Goal: Transaction & Acquisition: Purchase product/service

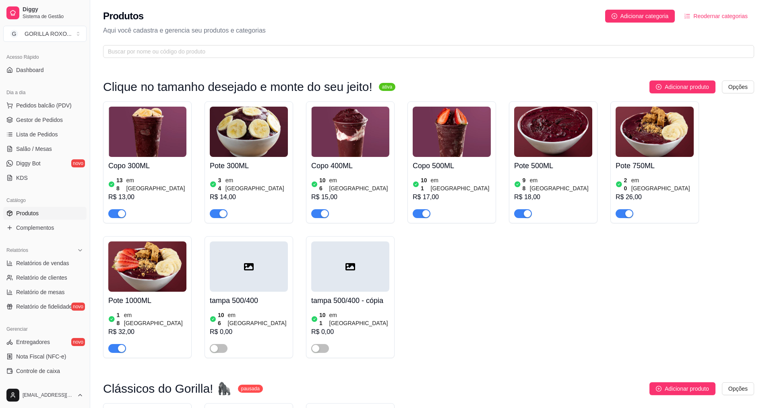
click at [150, 176] on div "138 em estoque R$ 13,00" at bounding box center [147, 196] width 78 height 43
click at [57, 132] on link "Lista de Pedidos" at bounding box center [44, 134] width 83 height 13
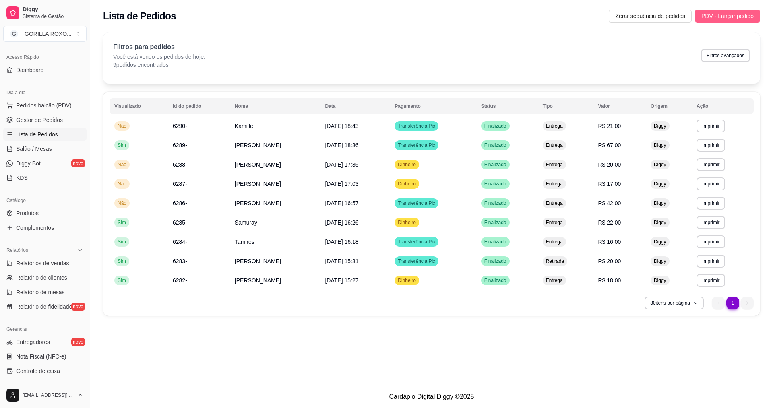
click at [702, 10] on button "PDV - Lançar pedido" at bounding box center [727, 16] width 65 height 13
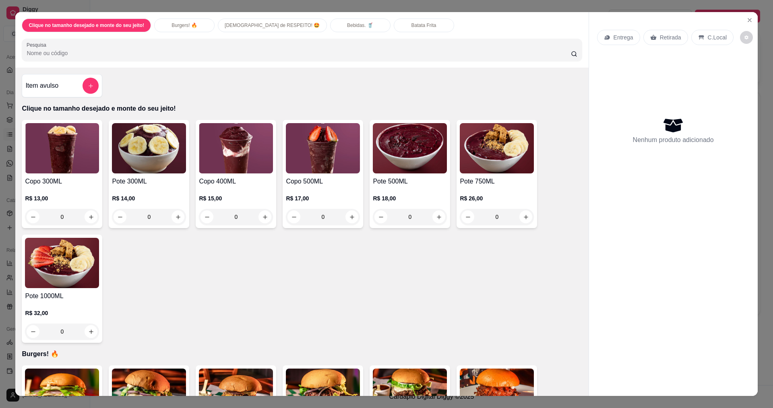
click at [438, 214] on div "0" at bounding box center [410, 217] width 74 height 16
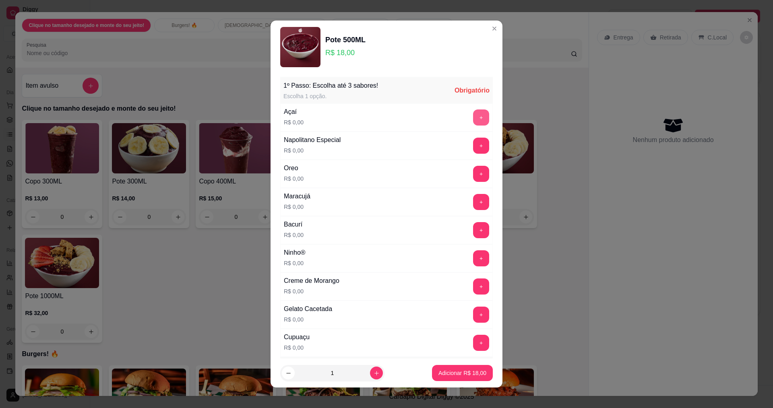
click at [473, 118] on button "+" at bounding box center [481, 117] width 16 height 16
click at [394, 264] on div "Ninho® R$ 0,00 +" at bounding box center [386, 258] width 212 height 28
click at [470, 265] on div "+" at bounding box center [481, 258] width 23 height 16
click at [473, 257] on button "+" at bounding box center [481, 258] width 16 height 16
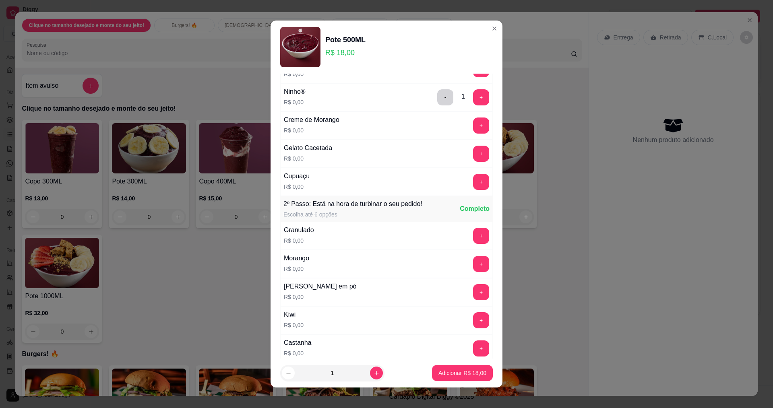
scroll to position [201, 0]
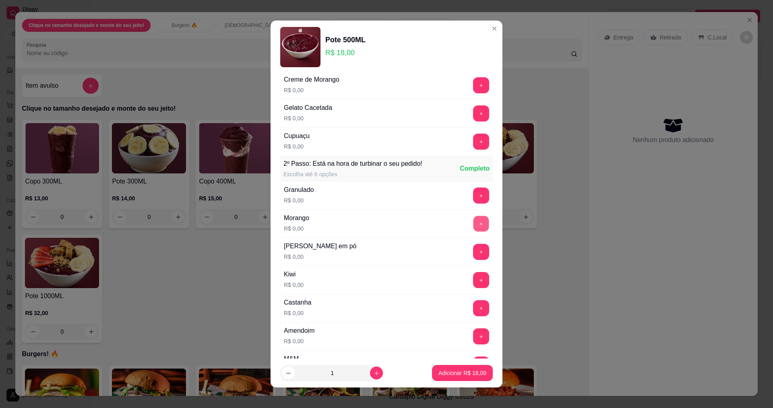
click at [473, 226] on button "+" at bounding box center [481, 224] width 16 height 16
click at [473, 281] on button "+" at bounding box center [481, 280] width 16 height 16
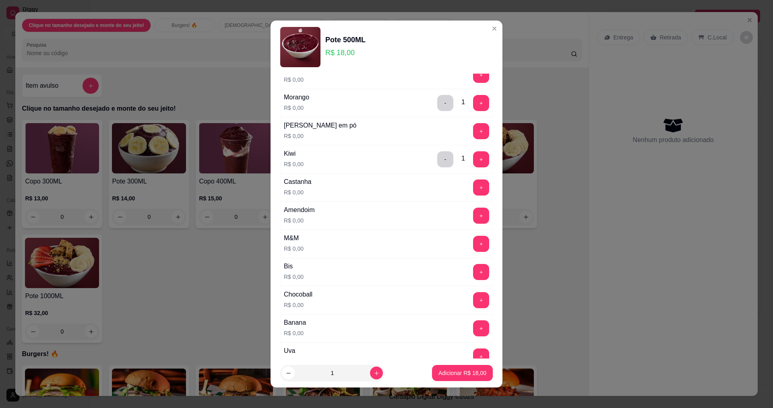
scroll to position [362, 0]
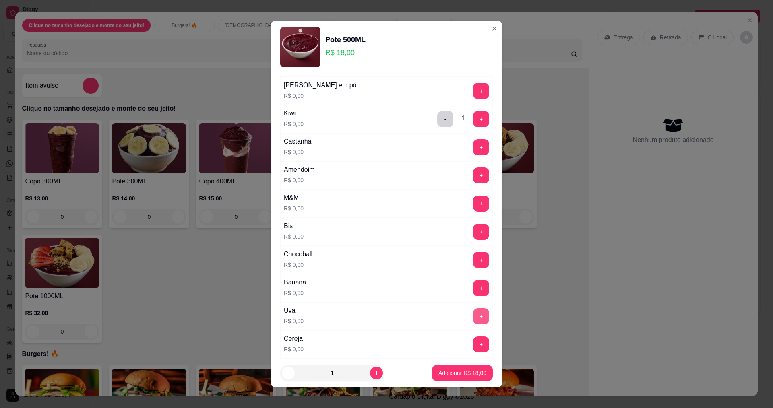
click at [473, 312] on button "+" at bounding box center [481, 316] width 16 height 16
click at [473, 175] on button "+" at bounding box center [481, 175] width 16 height 16
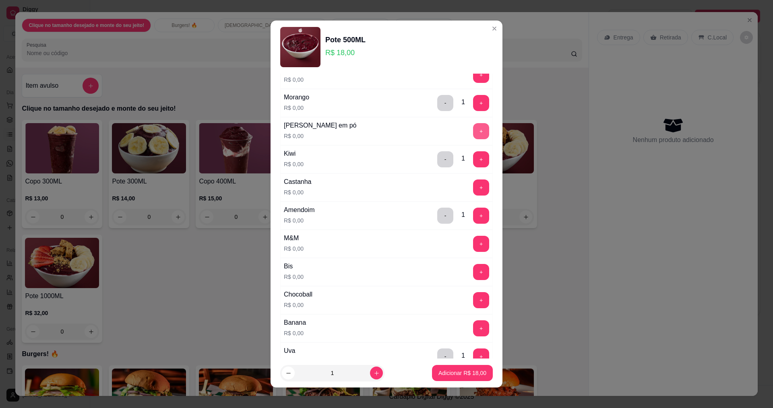
click at [473, 132] on button "+" at bounding box center [481, 131] width 16 height 16
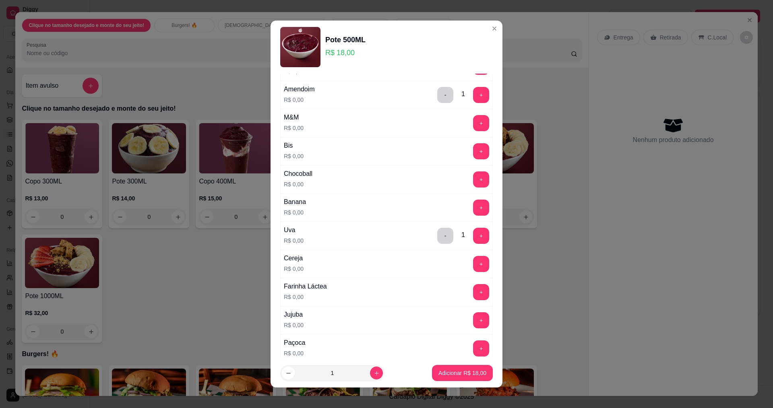
scroll to position [282, 0]
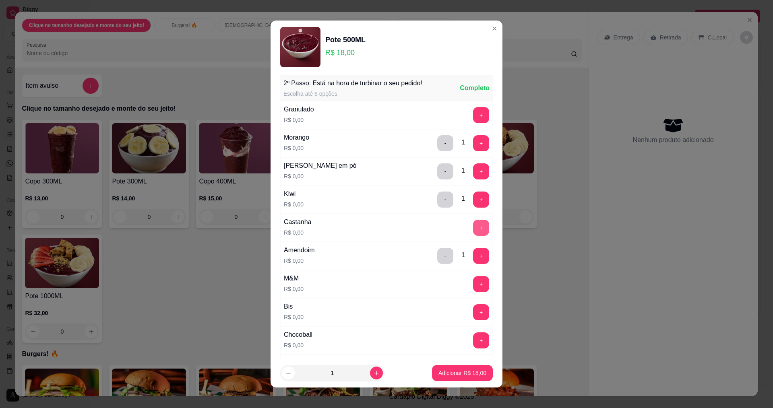
click at [473, 231] on button "+" at bounding box center [481, 228] width 16 height 16
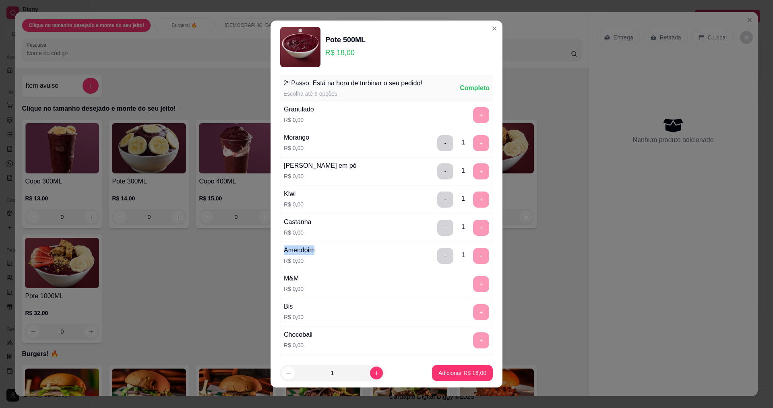
click at [466, 231] on div "- 1 +" at bounding box center [463, 228] width 58 height 16
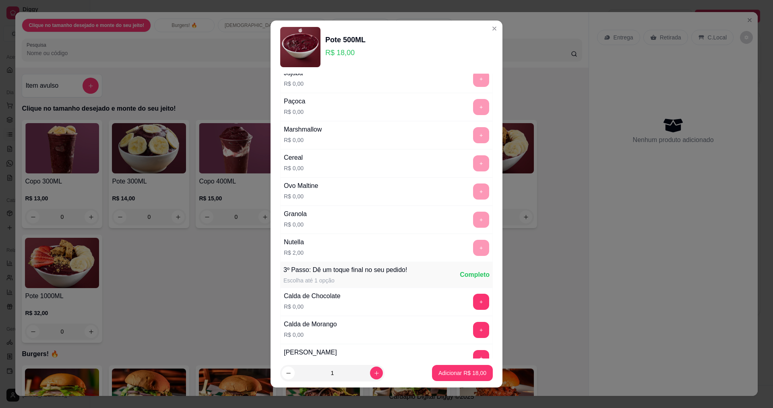
scroll to position [765, 0]
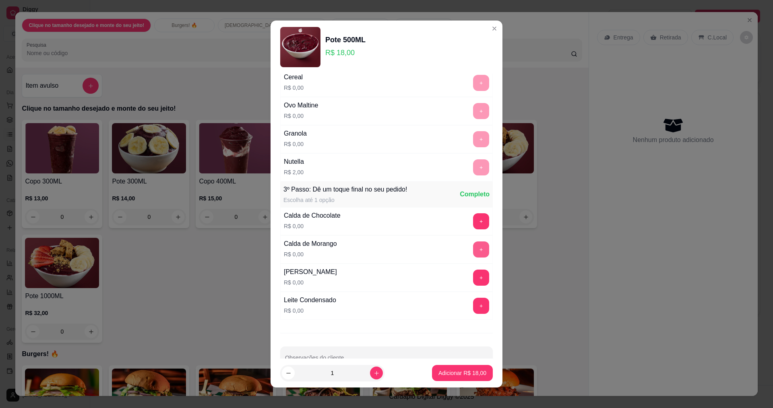
click at [473, 246] on button "+" at bounding box center [481, 249] width 16 height 16
click at [452, 370] on p "Adicionar R$ 18,00" at bounding box center [462, 373] width 48 height 8
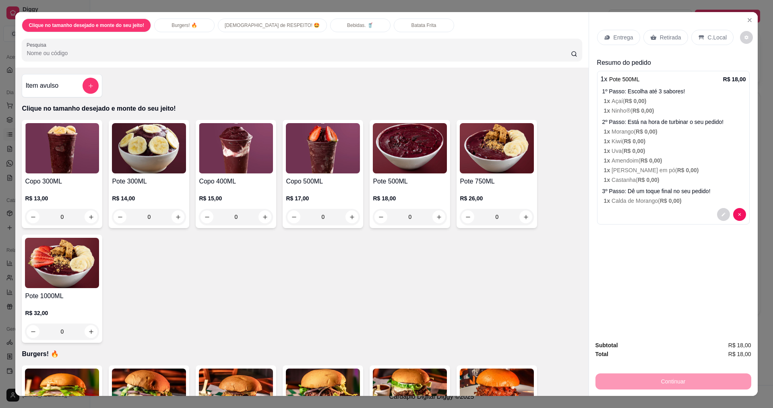
click at [608, 30] on div "Entrega" at bounding box center [618, 37] width 43 height 15
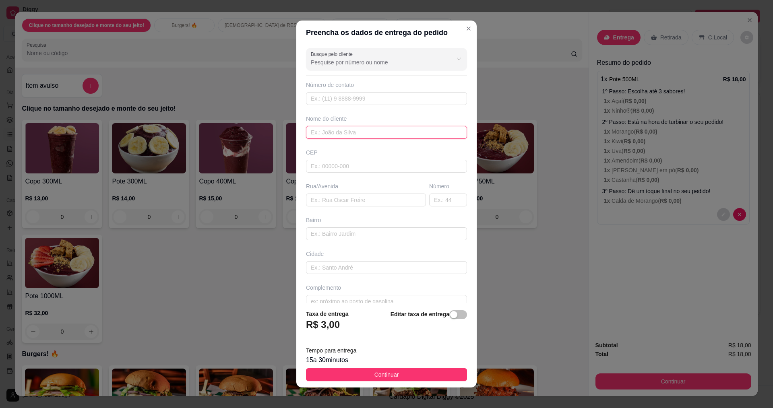
click at [384, 136] on input "text" at bounding box center [386, 132] width 161 height 13
type input "[DATE]"
click at [366, 195] on input "text" at bounding box center [366, 200] width 120 height 13
type input "av [PERSON_NAME]"
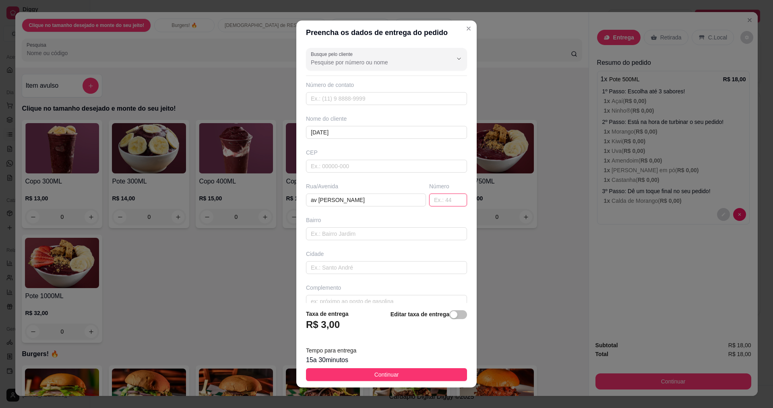
click at [436, 200] on input "text" at bounding box center [448, 200] width 38 height 13
type input "929"
click at [398, 227] on div "Bairro" at bounding box center [386, 228] width 164 height 24
type input "pitombeira"
click at [382, 372] on span "Continuar" at bounding box center [386, 374] width 25 height 9
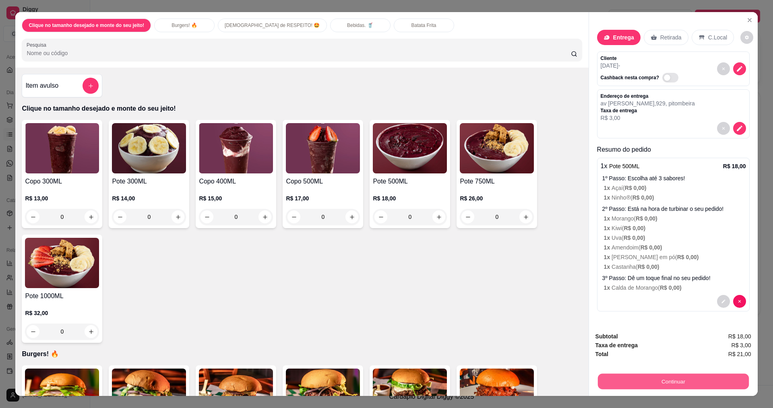
click at [663, 376] on button "Continuar" at bounding box center [672, 381] width 151 height 16
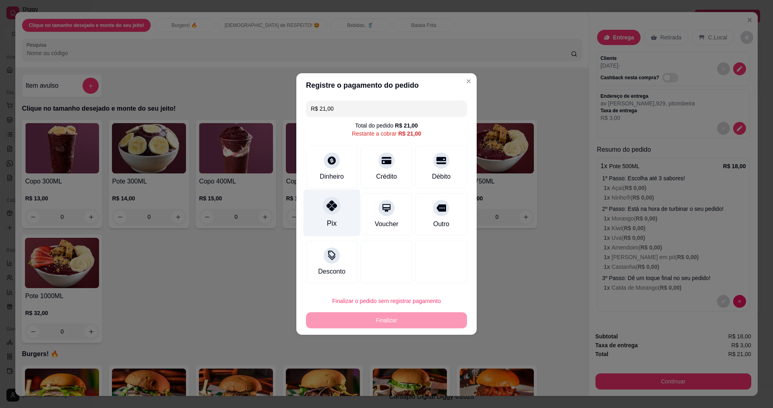
click at [337, 208] on div at bounding box center [332, 206] width 18 height 18
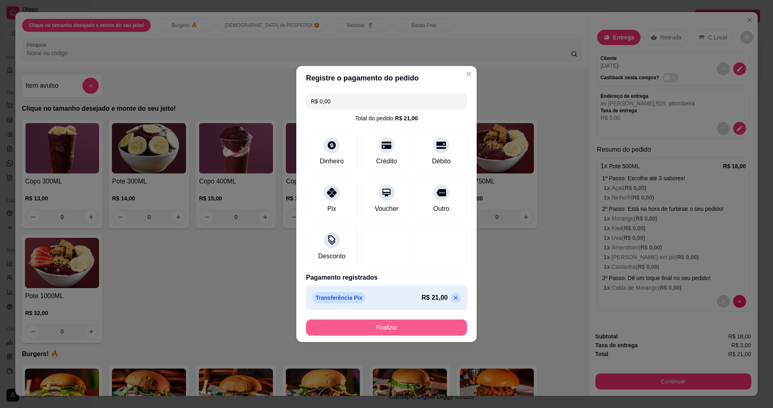
click at [392, 322] on button "Finalizar" at bounding box center [386, 328] width 161 height 16
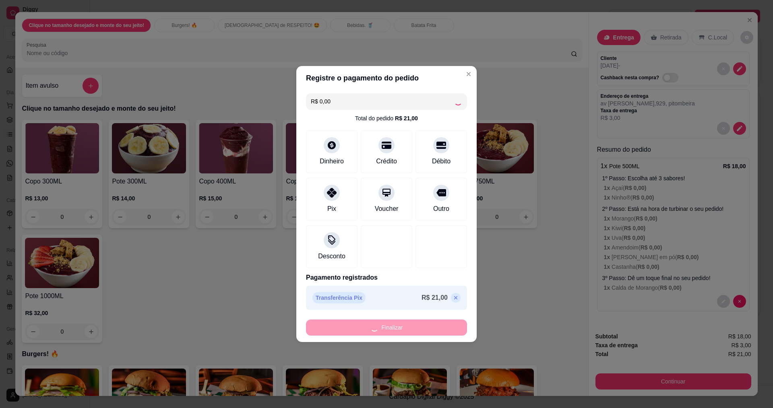
type input "-R$ 21,00"
